Goal: Find specific page/section: Find specific page/section

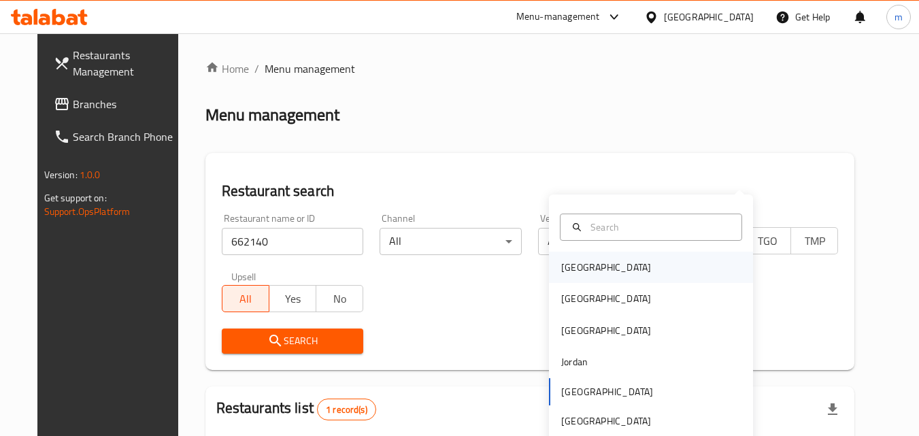
scroll to position [159, 0]
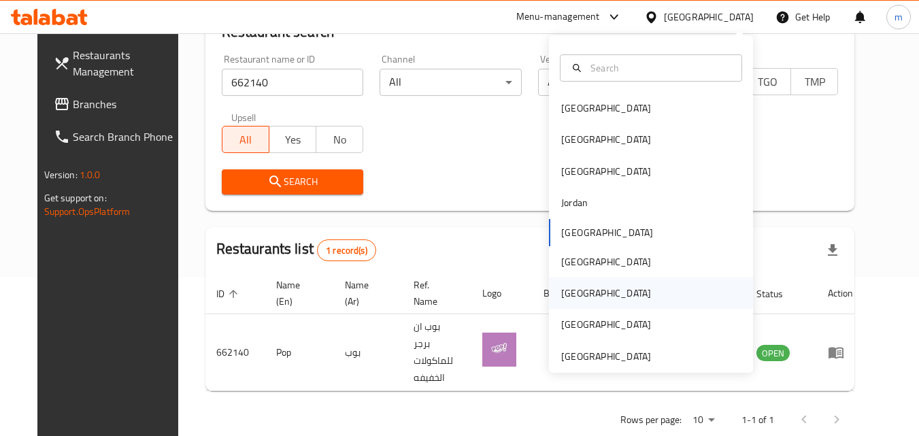
click at [600, 292] on div "[GEOGRAPHIC_DATA]" at bounding box center [651, 292] width 204 height 31
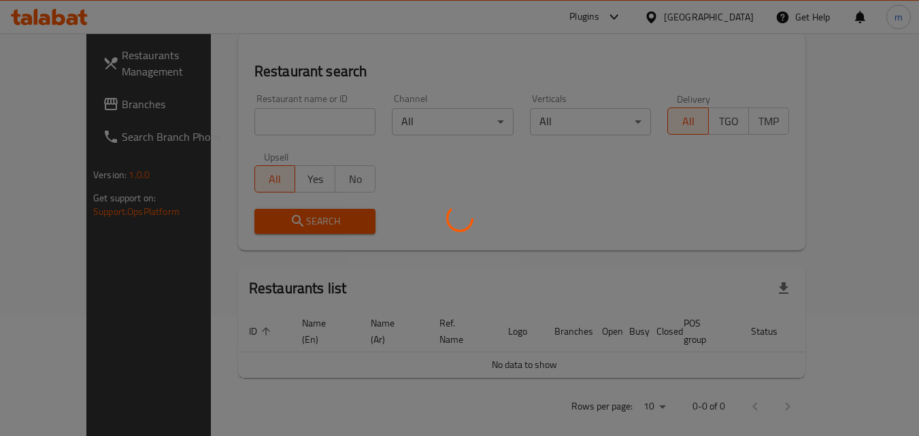
scroll to position [159, 0]
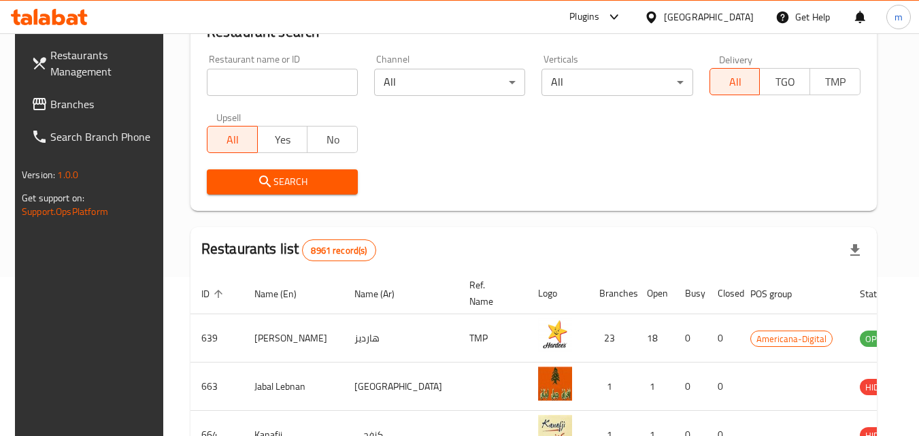
click at [50, 112] on span "Branches" at bounding box center [103, 104] width 107 height 16
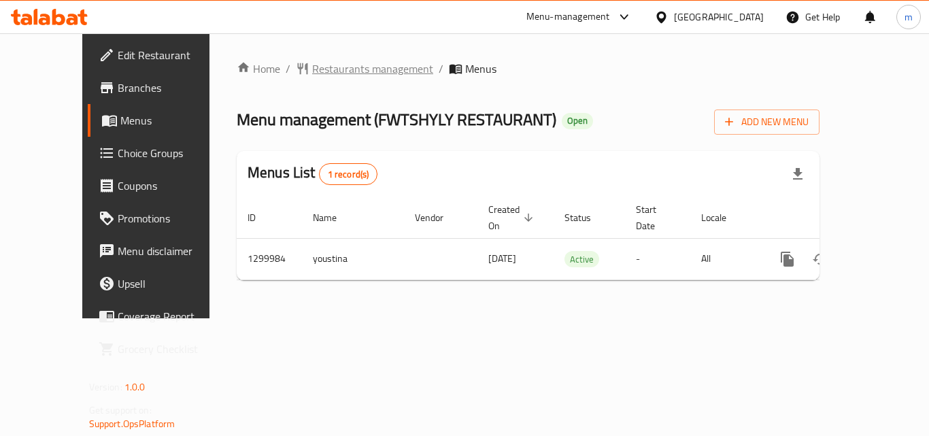
click at [344, 71] on span "Restaurants management" at bounding box center [372, 69] width 121 height 16
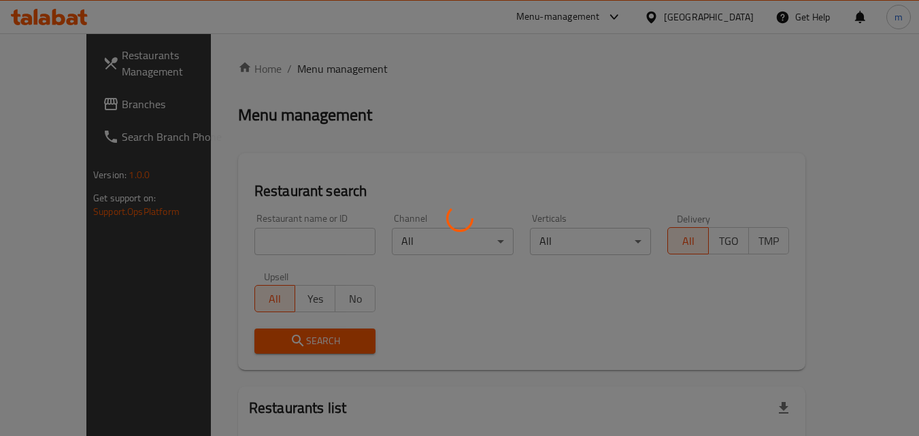
click at [269, 240] on div at bounding box center [459, 218] width 919 height 436
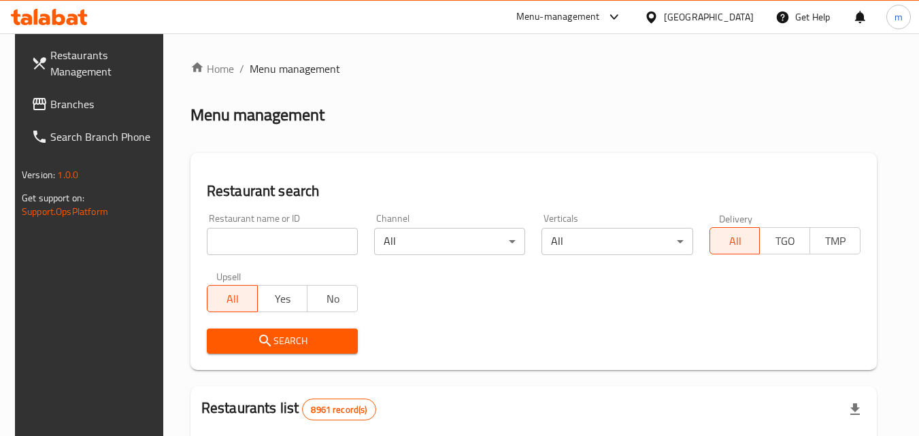
click at [269, 240] on input "search" at bounding box center [282, 241] width 151 height 27
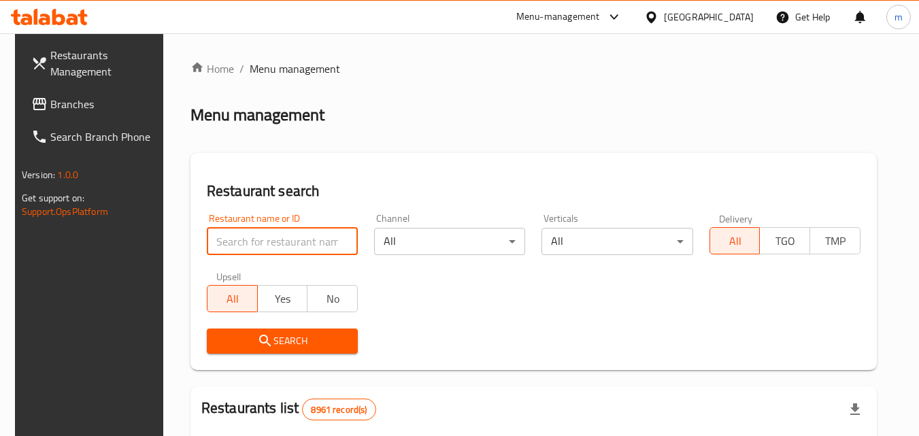
click at [269, 240] on input "search" at bounding box center [282, 241] width 151 height 27
paste input "701588"
type input "701588"
click button "Search" at bounding box center [282, 340] width 151 height 25
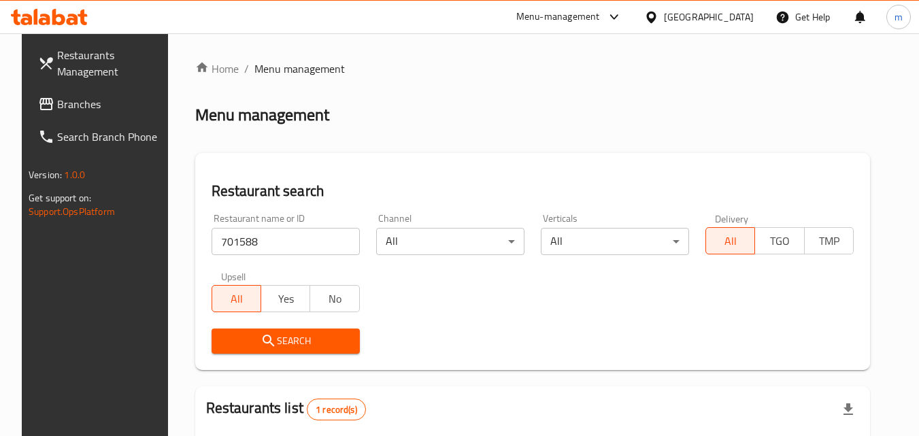
click at [290, 343] on span "Search" at bounding box center [285, 340] width 126 height 17
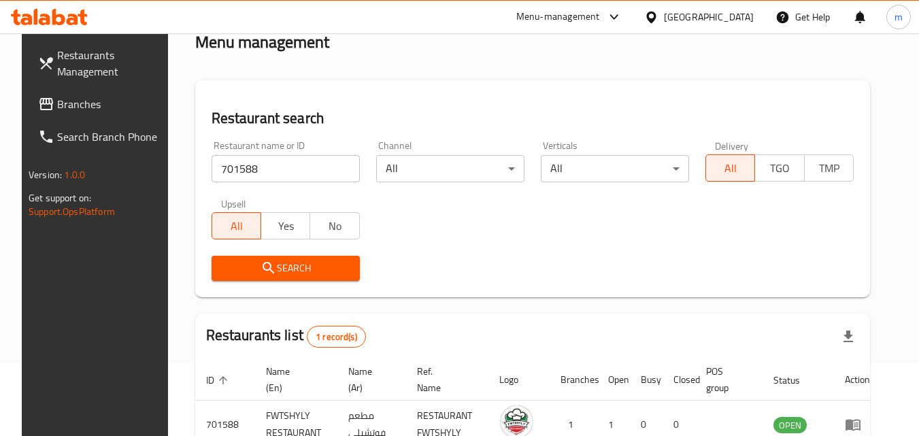
scroll to position [159, 0]
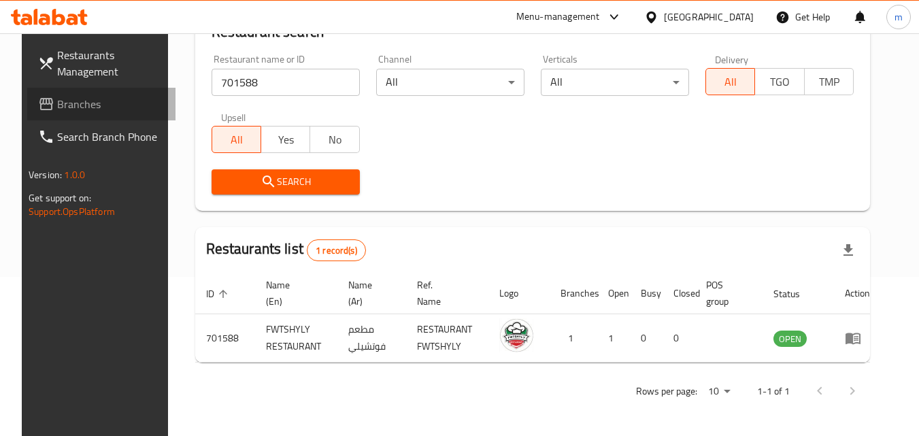
click at [65, 107] on span "Branches" at bounding box center [110, 104] width 107 height 16
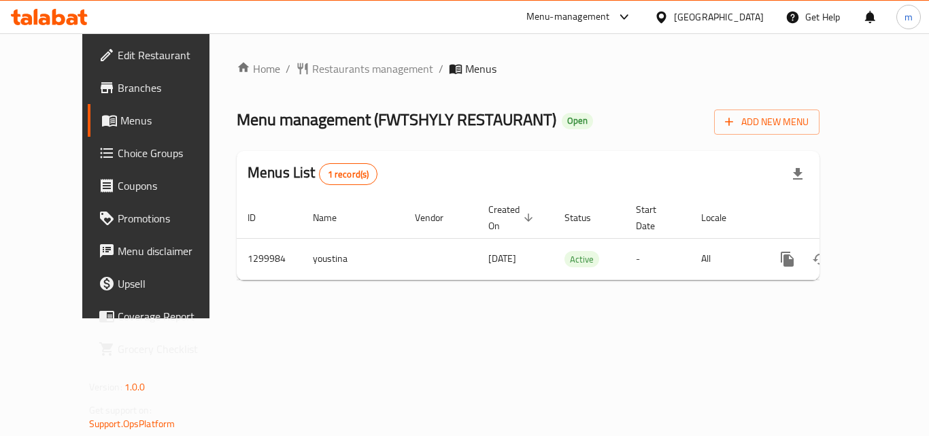
click at [119, 111] on link "Menus" at bounding box center [163, 120] width 150 height 33
click at [118, 158] on span "Choice Groups" at bounding box center [172, 153] width 109 height 16
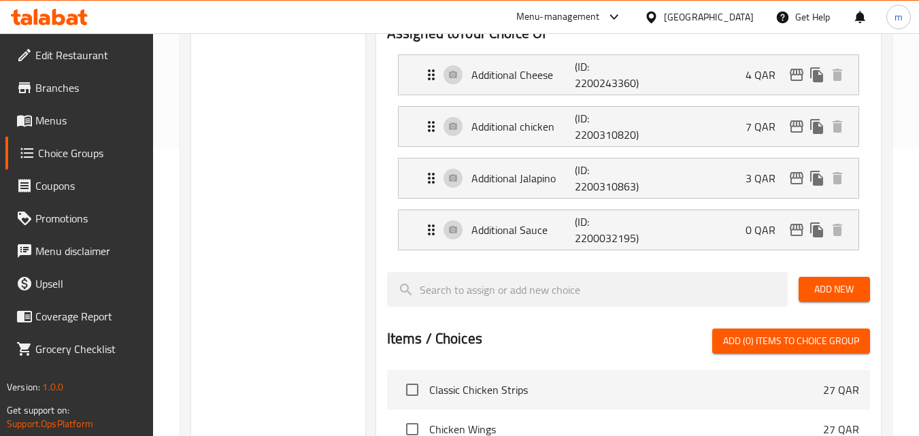
scroll to position [309, 0]
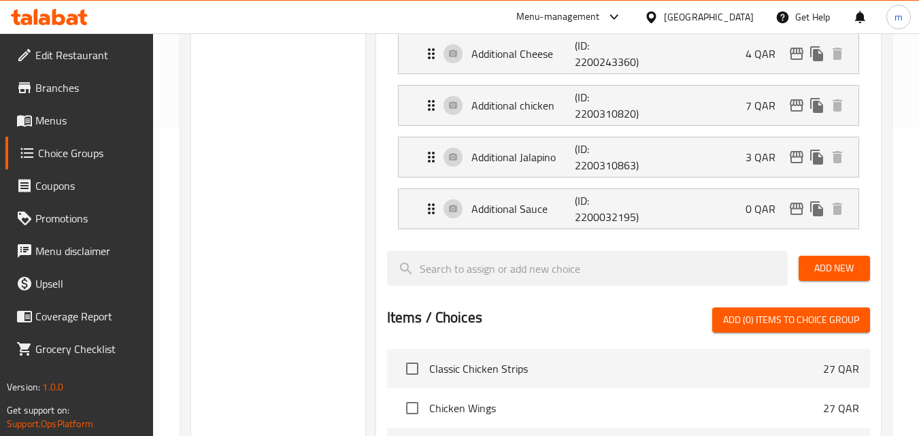
click at [664, 15] on div at bounding box center [654, 17] width 20 height 15
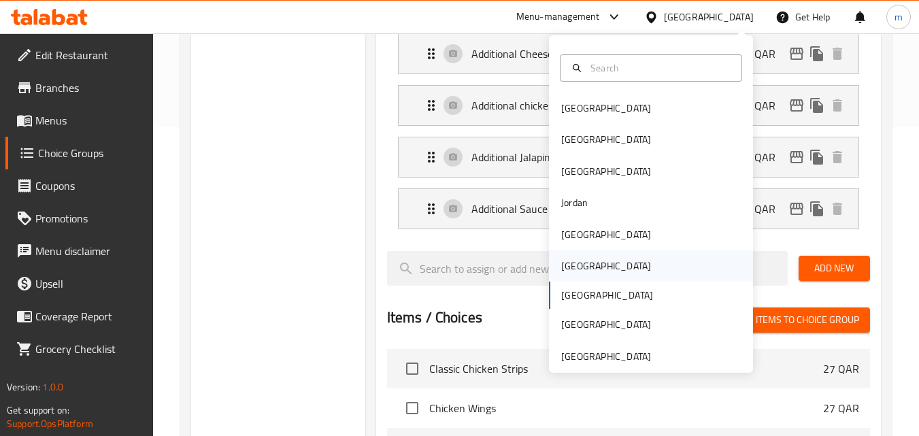
click at [573, 265] on div "[GEOGRAPHIC_DATA]" at bounding box center [606, 265] width 90 height 15
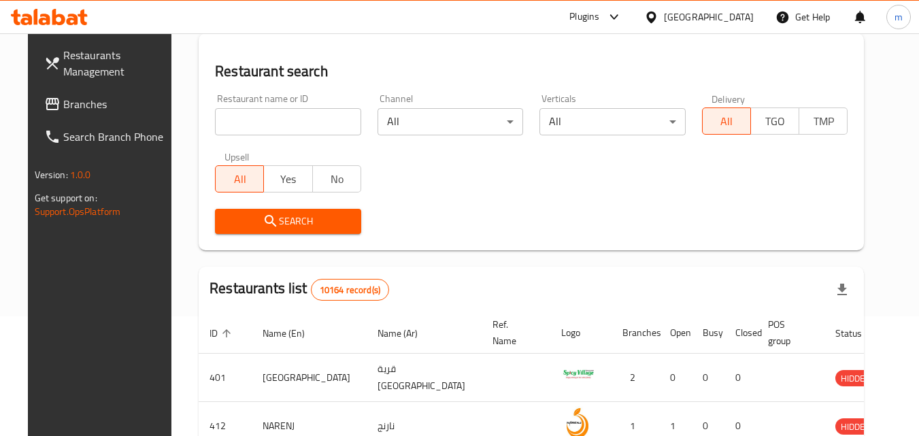
scroll to position [309, 0]
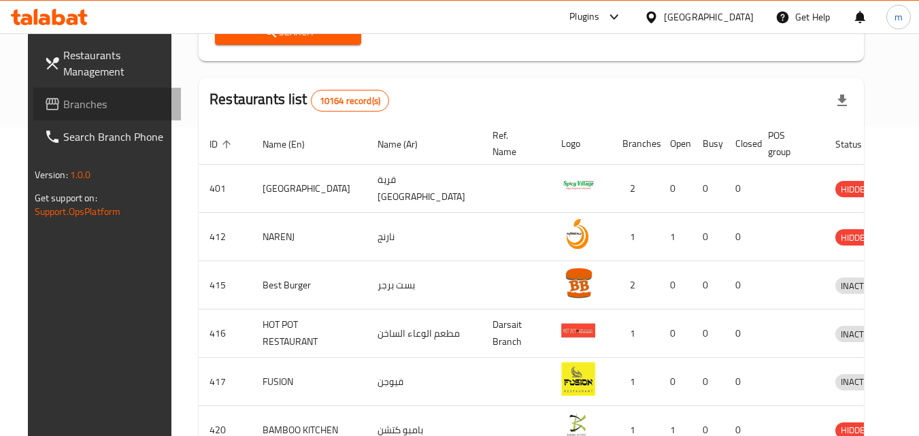
click at [56, 92] on link "Branches" at bounding box center [107, 104] width 148 height 33
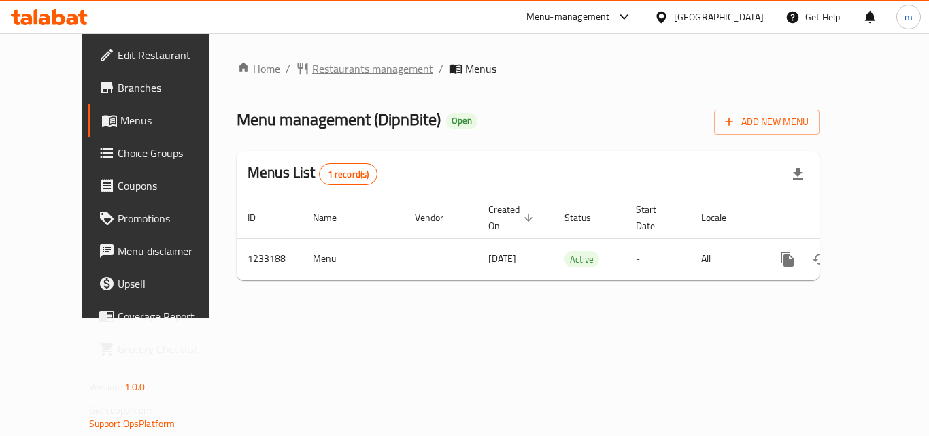
click at [321, 75] on span "Restaurants management" at bounding box center [372, 69] width 121 height 16
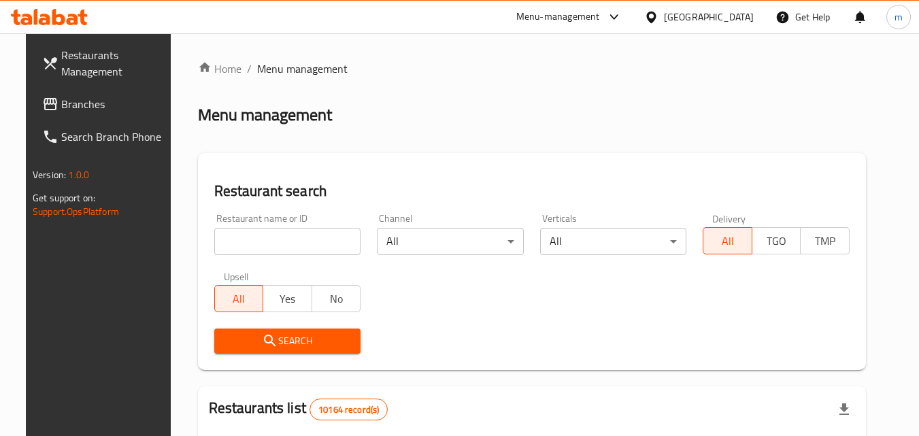
click at [283, 245] on input "search" at bounding box center [287, 241] width 147 height 27
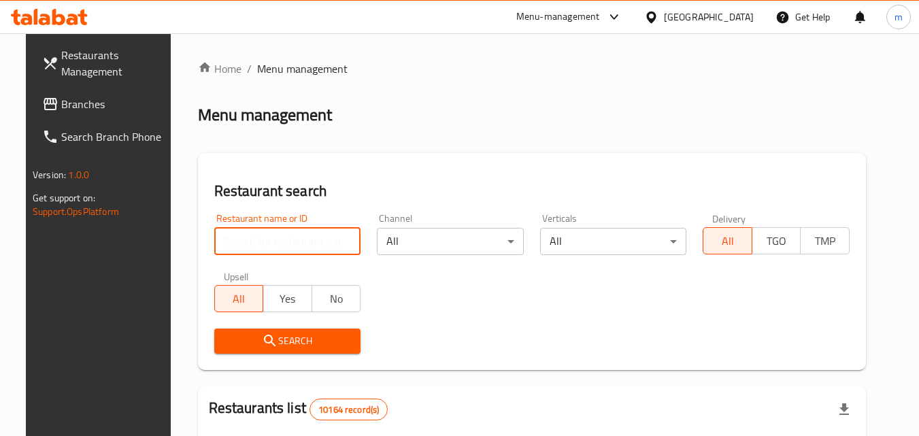
paste input "678065"
type input "678065"
click button "Search" at bounding box center [287, 340] width 147 height 25
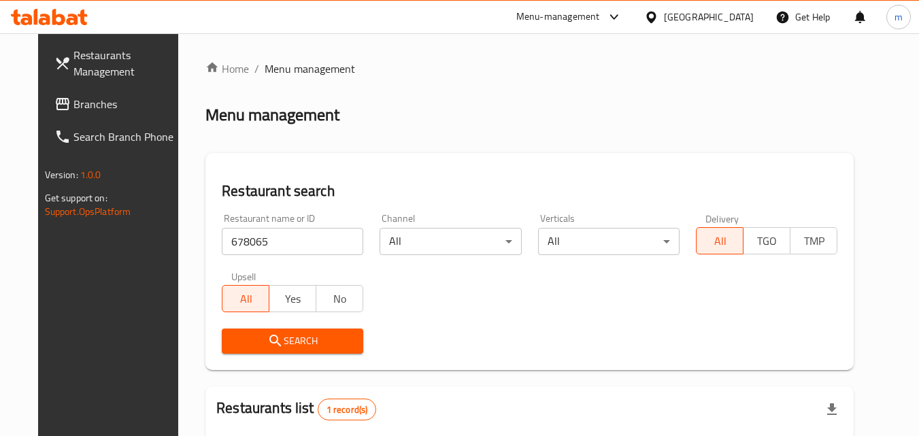
click at [97, 97] on span "Branches" at bounding box center [126, 104] width 107 height 16
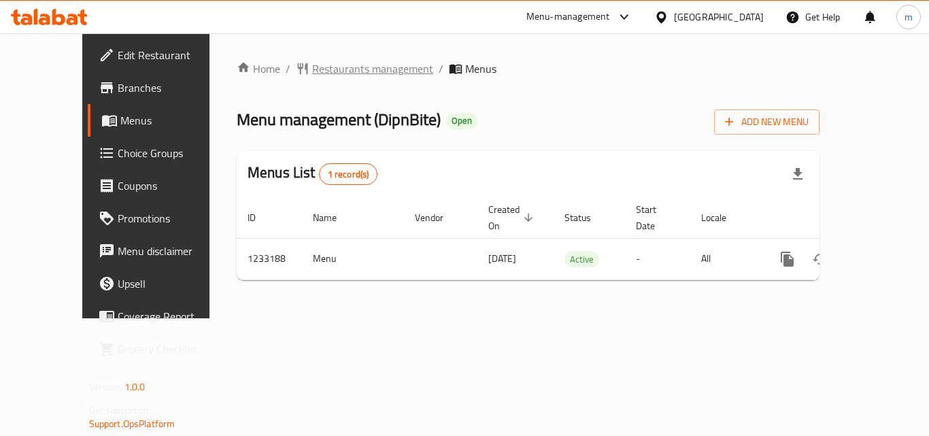
click at [318, 66] on span "Restaurants management" at bounding box center [372, 69] width 121 height 16
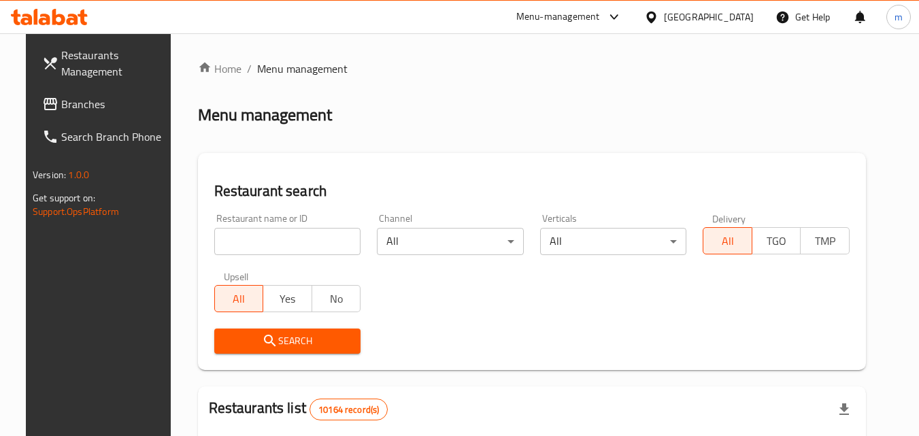
click at [267, 243] on div at bounding box center [459, 218] width 919 height 436
click at [267, 243] on input "search" at bounding box center [287, 241] width 147 height 27
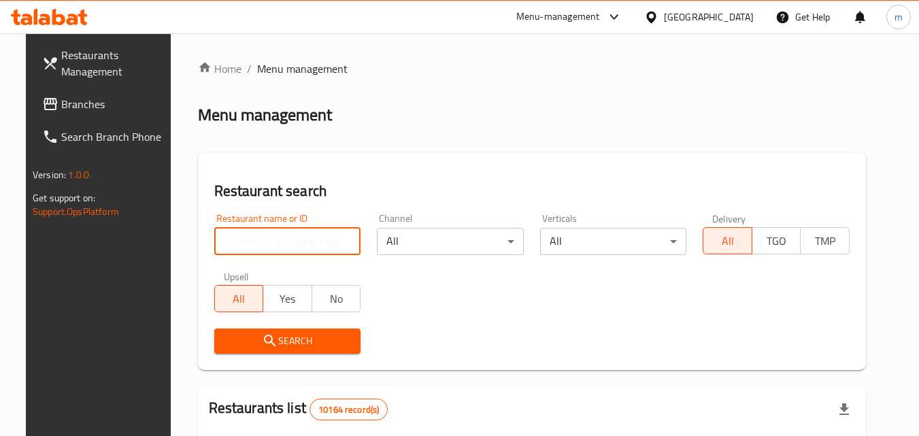
paste input "678065"
type input "678065"
click button "Search" at bounding box center [287, 340] width 147 height 25
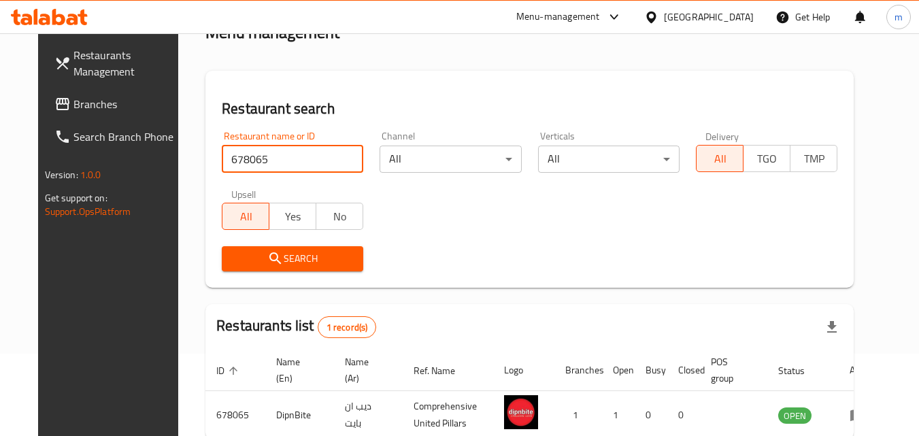
scroll to position [159, 0]
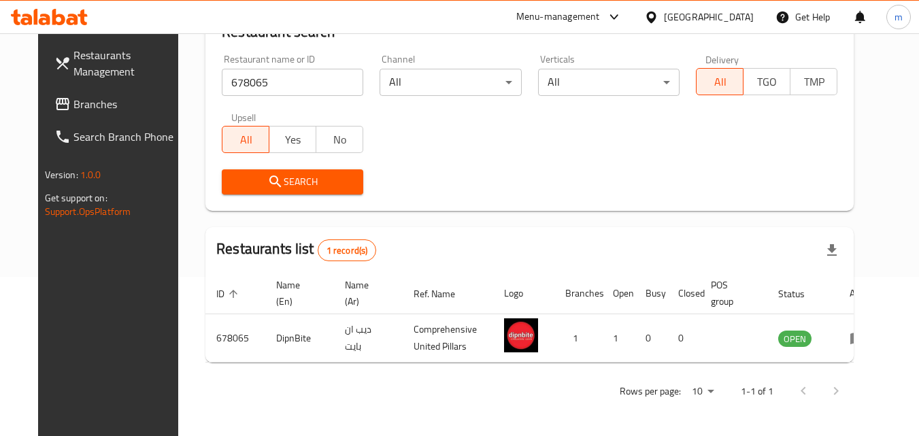
click at [86, 95] on link "Branches" at bounding box center [118, 104] width 148 height 33
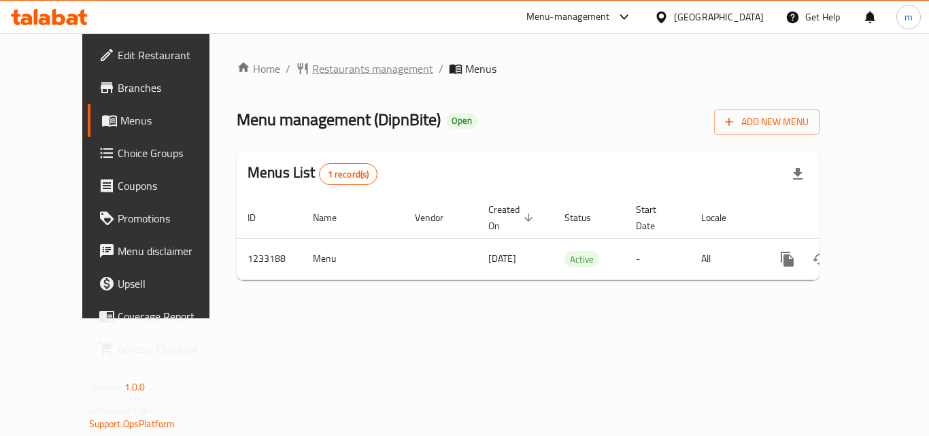
click at [339, 75] on span "Restaurants management" at bounding box center [372, 69] width 121 height 16
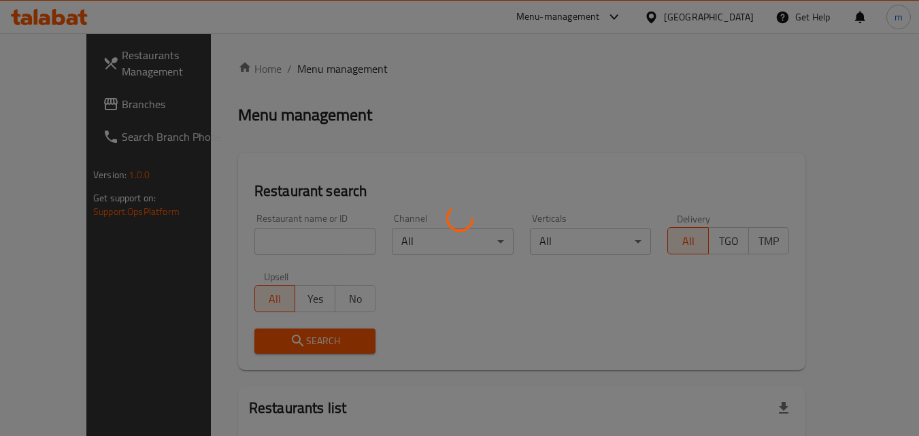
click at [262, 233] on div at bounding box center [459, 218] width 919 height 436
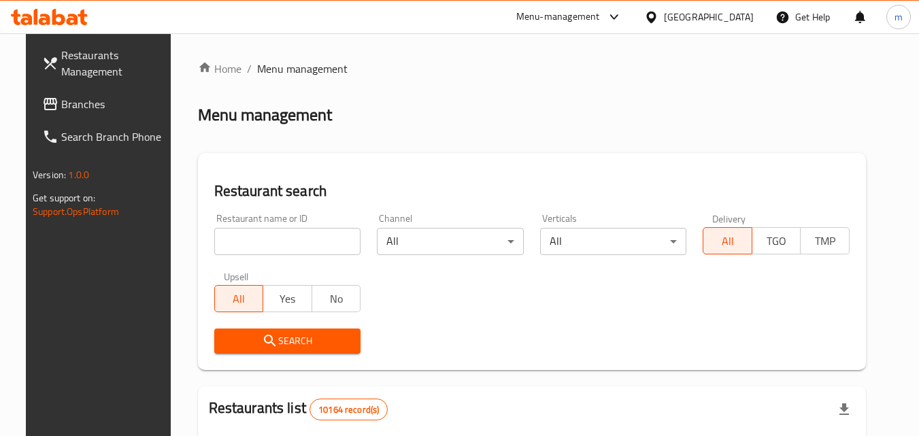
drag, startPoint x: 262, startPoint y: 233, endPoint x: 220, endPoint y: 240, distance: 42.7
click at [220, 240] on input "search" at bounding box center [287, 241] width 147 height 27
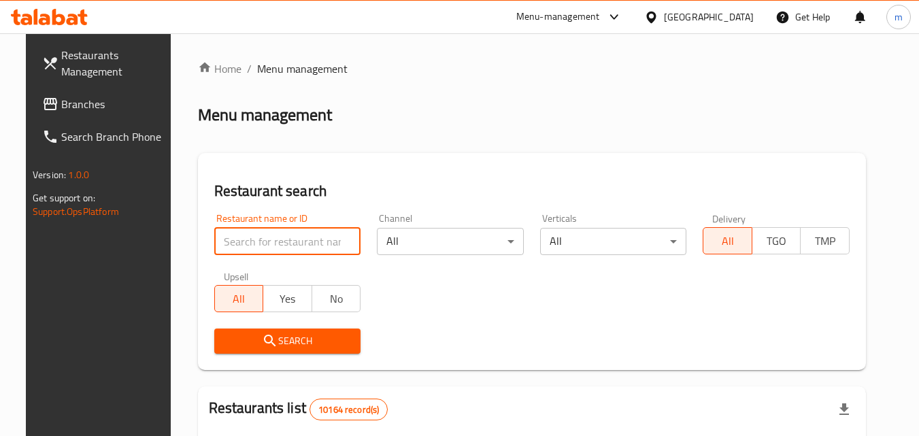
paste input "678065"
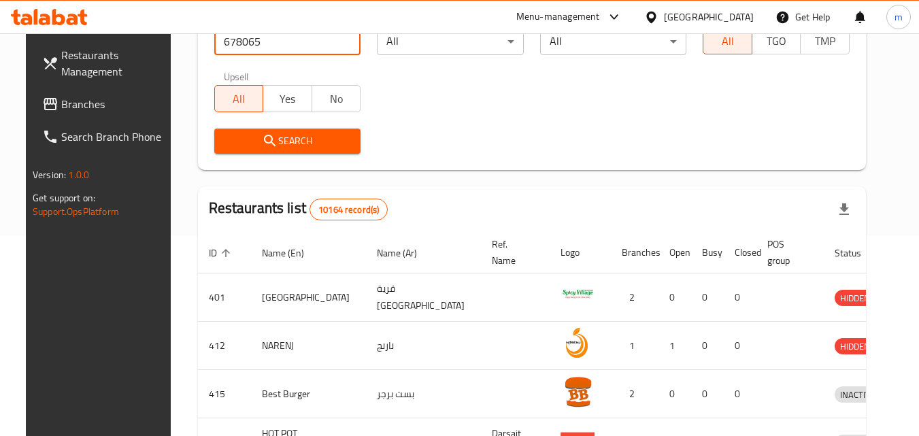
scroll to position [272, 0]
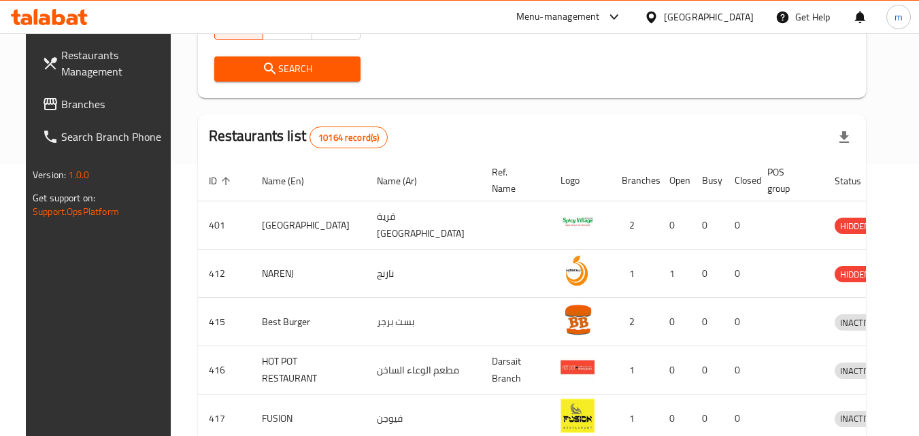
type input "678065"
click at [289, 59] on button "Search" at bounding box center [287, 68] width 147 height 25
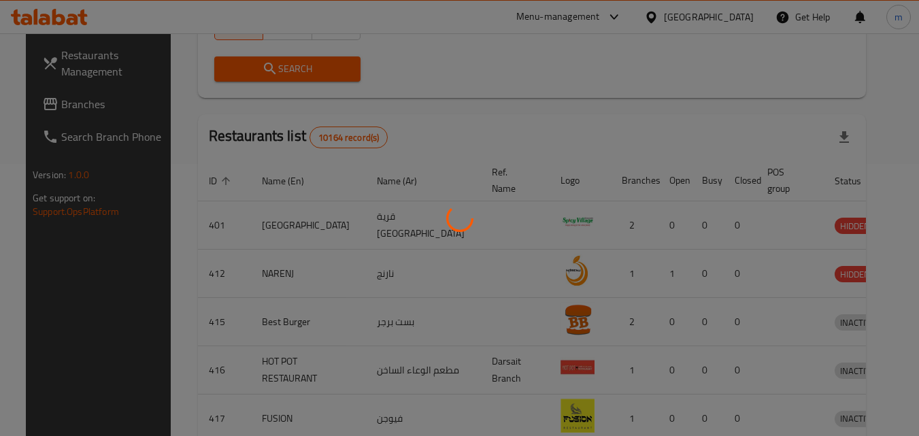
scroll to position [159, 0]
